Goal: Check status: Check status

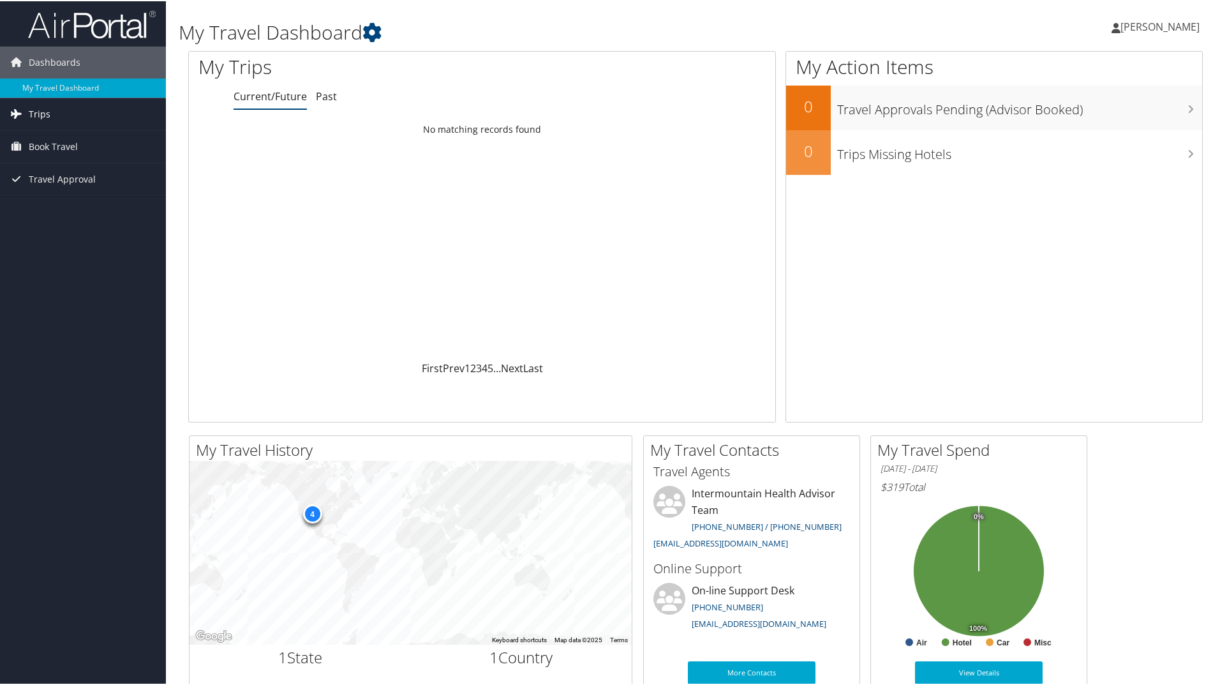
click at [112, 114] on link "Trips" at bounding box center [83, 113] width 166 height 32
click at [80, 134] on link "Current/Future Trips" at bounding box center [83, 138] width 166 height 19
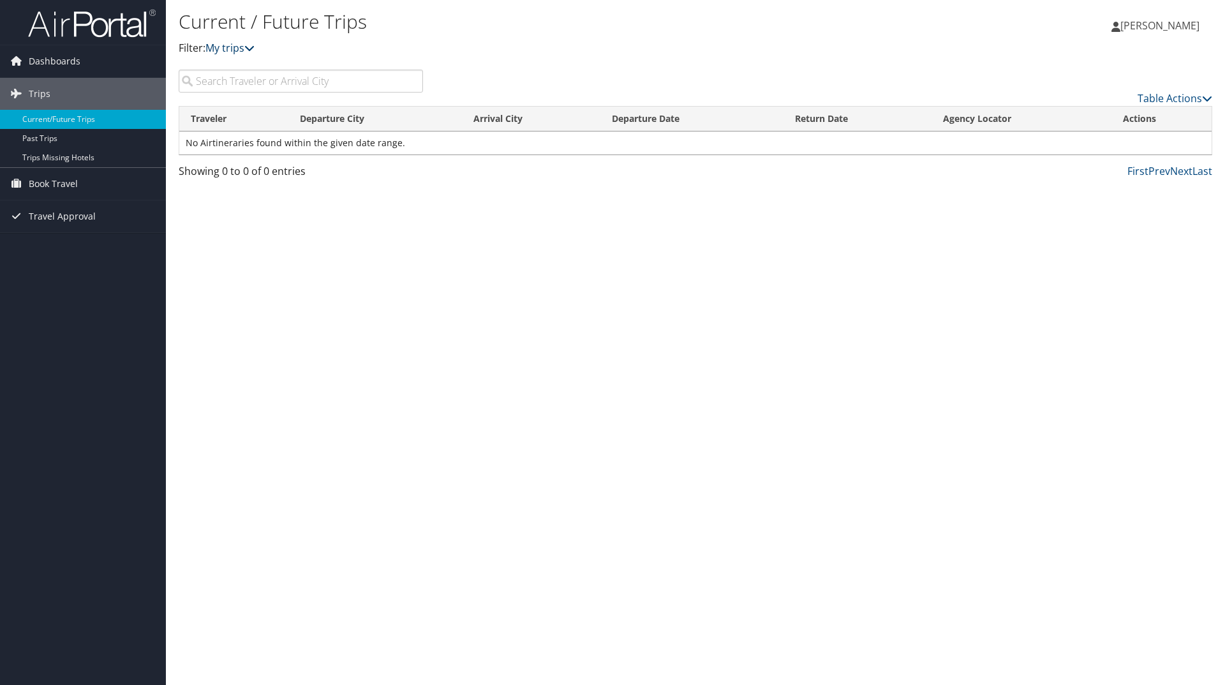
click at [230, 47] on link "My trips" at bounding box center [230, 48] width 49 height 14
click at [1200, 103] on link "Table Actions" at bounding box center [1175, 98] width 75 height 14
click at [1070, 77] on div at bounding box center [612, 342] width 1225 height 685
